Goal: Task Accomplishment & Management: Complete application form

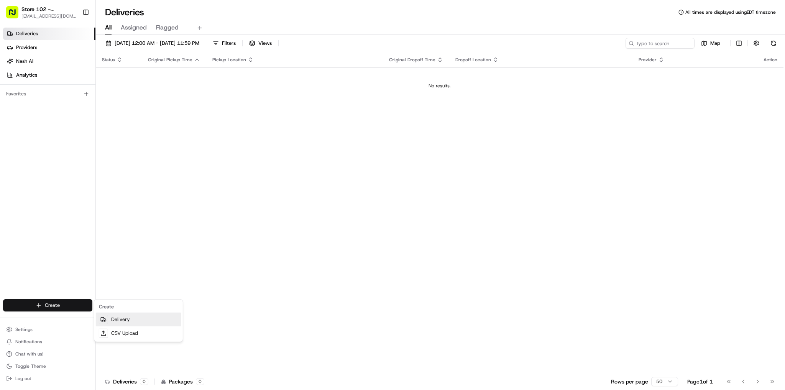
click at [130, 321] on link "Delivery" at bounding box center [139, 320] width 86 height 14
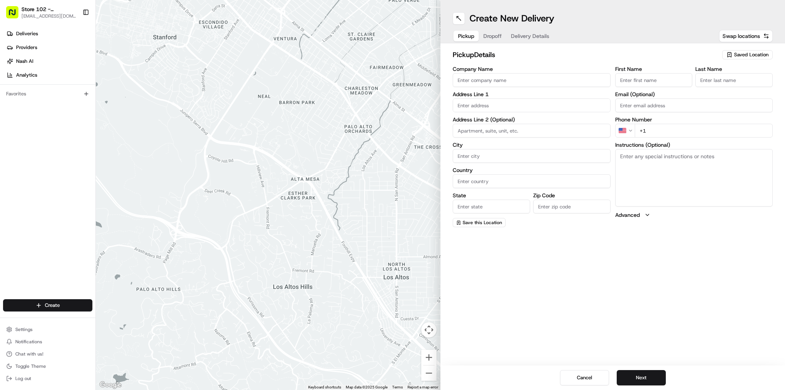
click at [664, 135] on input "+1" at bounding box center [704, 131] width 138 height 14
type input "[PHONE_NUMBER]"
click at [481, 84] on input "Company Name" at bounding box center [532, 80] width 158 height 14
type input "Just Salad"
type input "[STREET_ADDRESS]"
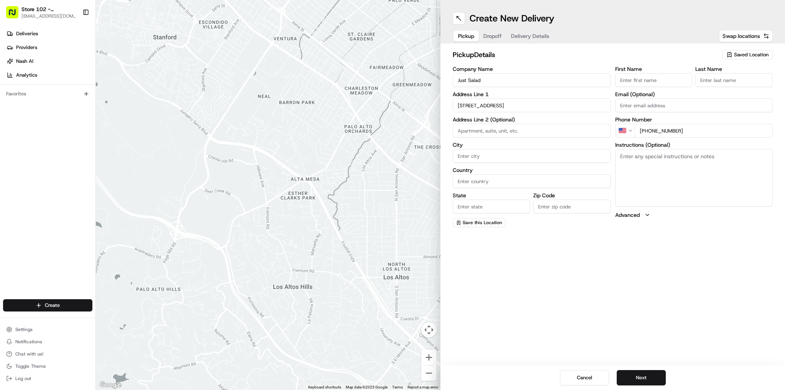
type input "[GEOGRAPHIC_DATA]"
type input "MA"
type input "02110"
type input "abby"
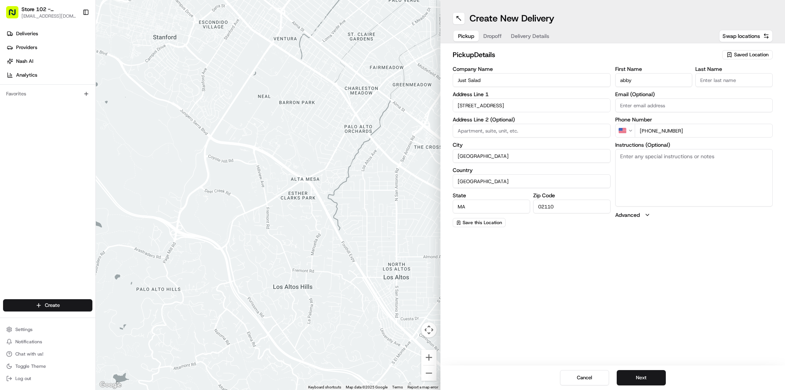
type input "b"
click at [486, 155] on div "[STREET_ADDRESS]" at bounding box center [532, 156] width 154 height 12
type input "[STREET_ADDRESS]"
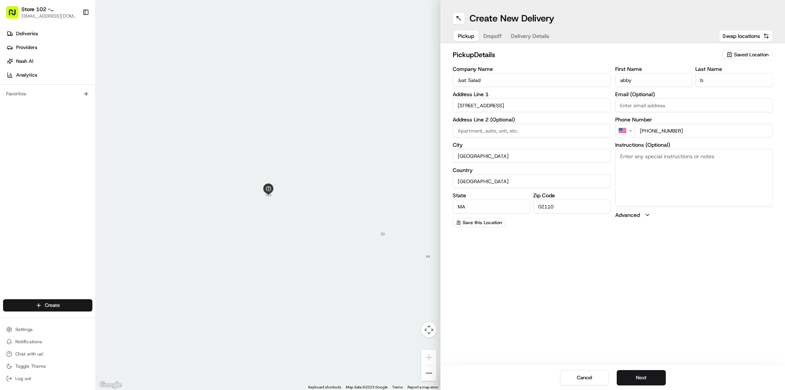
click at [640, 108] on input "Email (Optional)" at bounding box center [694, 106] width 158 height 14
click at [615, 265] on div "Create New Delivery Pickup Dropoff Delivery Details Swap locations pickup Detai…" at bounding box center [613, 195] width 345 height 390
click at [640, 373] on button "Next" at bounding box center [641, 377] width 49 height 15
click at [484, 80] on input "Company Name" at bounding box center [532, 80] width 158 height 14
type input "Just Salad - [GEOGRAPHIC_DATA]"
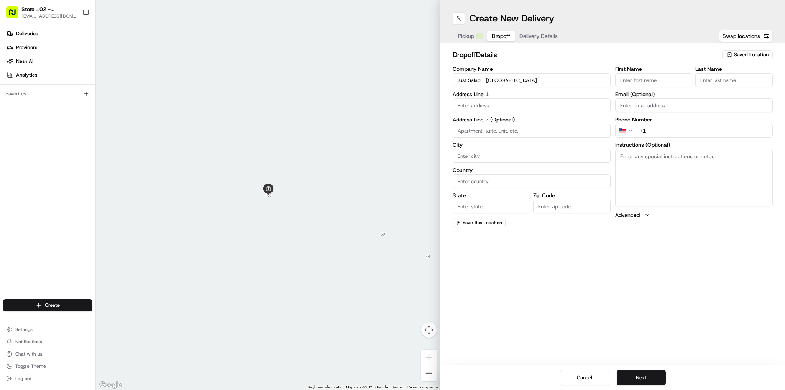
type input "[STREET_ADDRESS][PERSON_NAME]"
type input "[GEOGRAPHIC_DATA]"
type input "MA"
type input "02141"
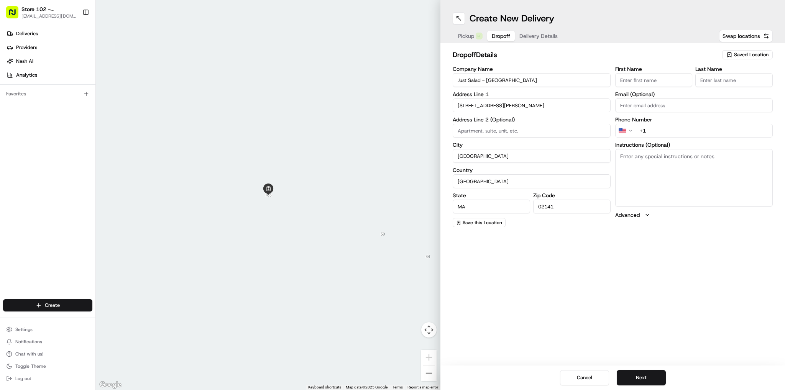
type input "Sneha"
type input "B"
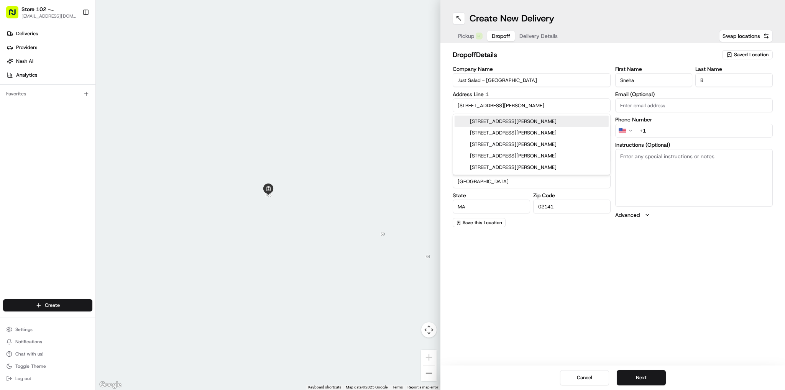
click at [539, 122] on div "[STREET_ADDRESS][PERSON_NAME]" at bounding box center [532, 122] width 154 height 12
type input "[STREET_ADDRESS][PERSON_NAME]"
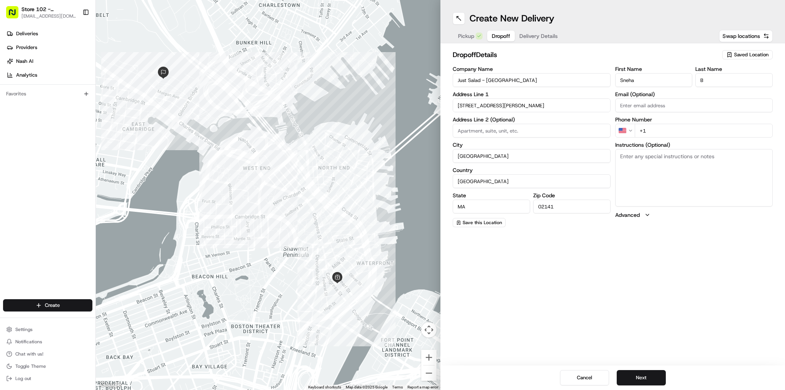
drag, startPoint x: 669, startPoint y: 124, endPoint x: 668, endPoint y: 142, distance: 17.6
click at [668, 128] on input "+1" at bounding box center [704, 131] width 138 height 14
type input "[PHONE_NUMBER]"
click at [644, 378] on button "Next" at bounding box center [641, 377] width 49 height 15
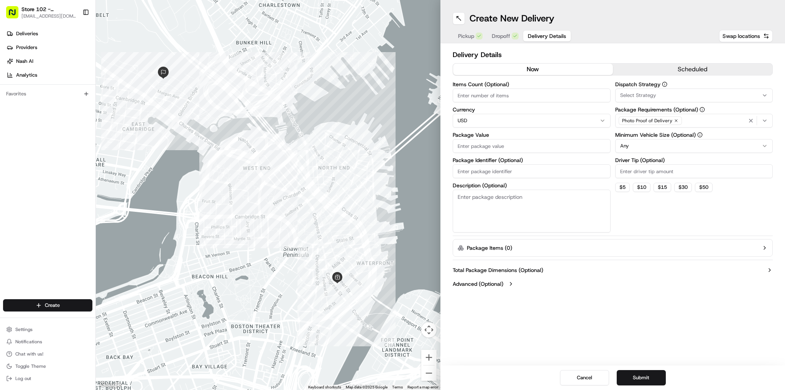
click at [762, 120] on icon "button" at bounding box center [765, 121] width 6 height 6
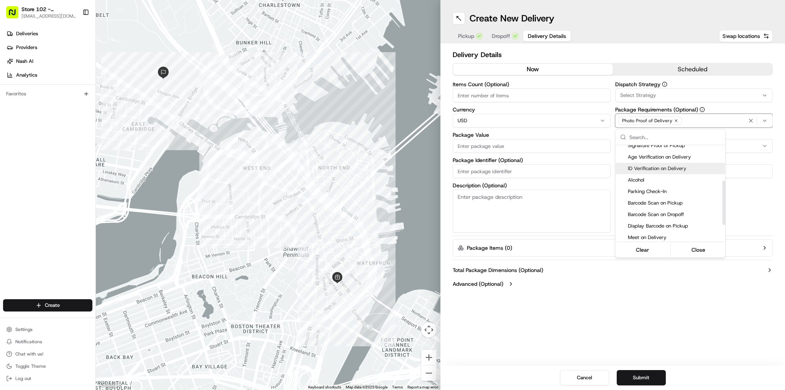
scroll to position [77, 0]
click at [640, 224] on span "Pincode Verification" at bounding box center [675, 223] width 94 height 7
click at [506, 97] on html "Store 102 - [GEOGRAPHIC_DATA] (Just Salad) [EMAIL_ADDRESS][DOMAIN_NAME] Toggle …" at bounding box center [392, 195] width 785 height 390
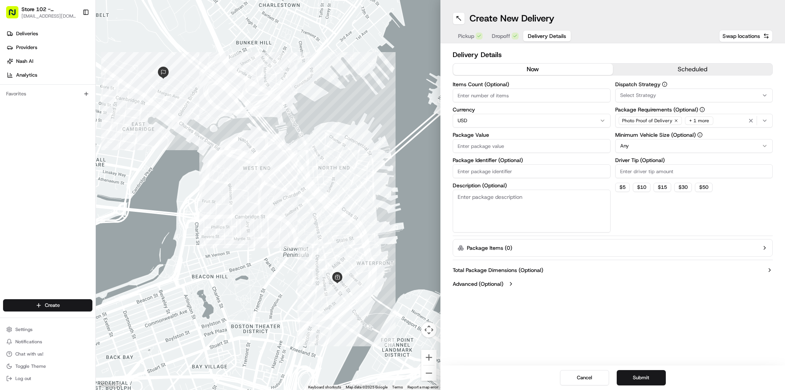
click at [503, 94] on input "Items Count (Optional)" at bounding box center [532, 96] width 158 height 14
type input "1"
click at [484, 149] on input "Package Value" at bounding box center [532, 146] width 158 height 14
type input "50"
click at [563, 295] on div "Delivery Details now scheduled Items Count (Optional) 1 Currency USD Package Va…" at bounding box center [613, 170] width 345 height 254
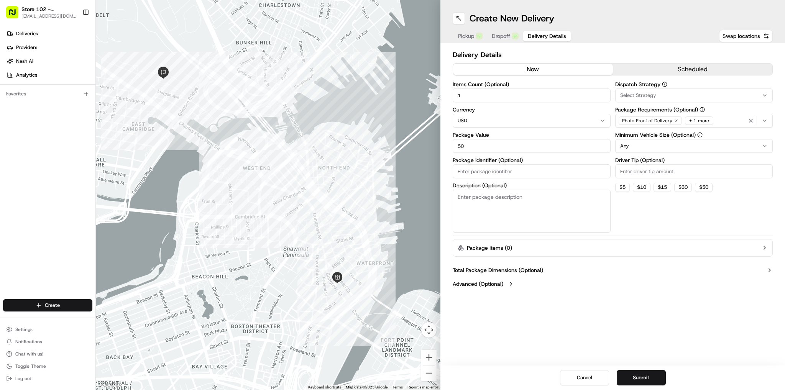
click at [666, 92] on div "Select Strategy" at bounding box center [694, 95] width 154 height 7
click at [566, 360] on html "Store 102 - [GEOGRAPHIC_DATA] (Just Salad) [EMAIL_ADDRESS][DOMAIN_NAME] Toggle …" at bounding box center [392, 195] width 785 height 390
click at [620, 377] on button "Submit" at bounding box center [641, 377] width 49 height 15
